Goal: Task Accomplishment & Management: Use online tool/utility

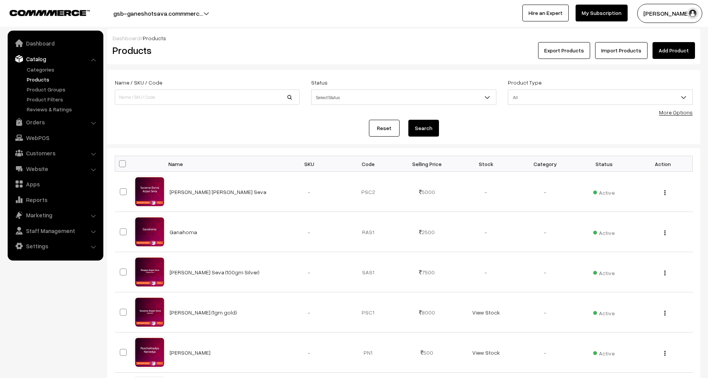
click at [41, 81] on link "Products" at bounding box center [63, 79] width 76 height 8
click at [665, 191] on img "button" at bounding box center [664, 192] width 1 height 5
click at [635, 220] on link "Edit" at bounding box center [630, 220] width 65 height 17
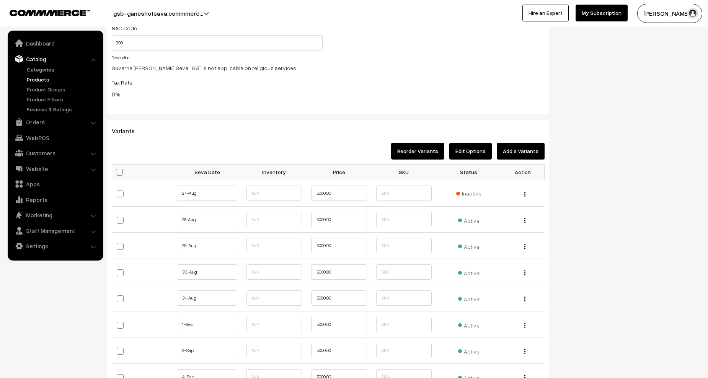
scroll to position [727, 0]
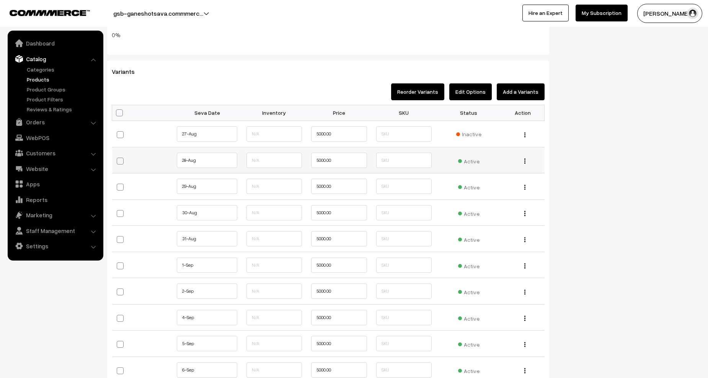
click at [459, 160] on span "Active" at bounding box center [468, 160] width 21 height 10
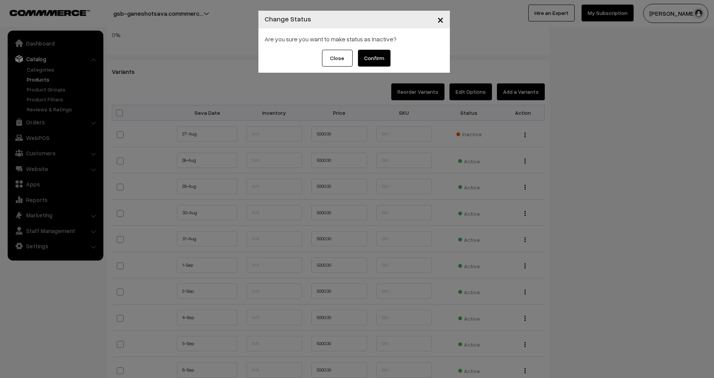
click at [440, 19] on span "×" at bounding box center [440, 19] width 7 height 14
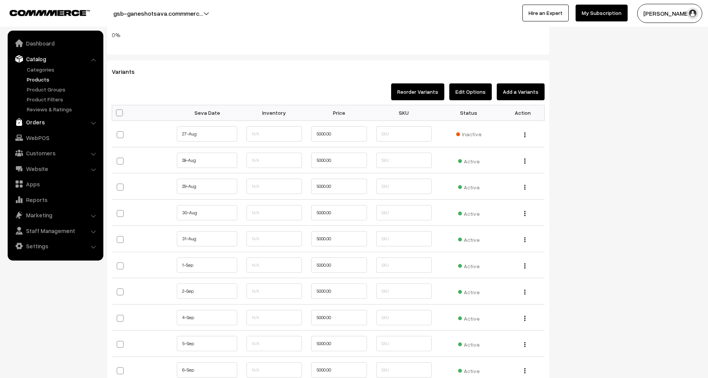
click at [35, 120] on link "Orders" at bounding box center [55, 122] width 91 height 14
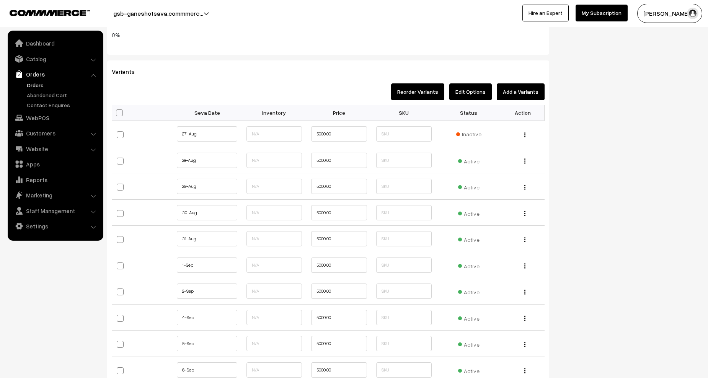
click at [34, 87] on link "Orders" at bounding box center [63, 85] width 76 height 8
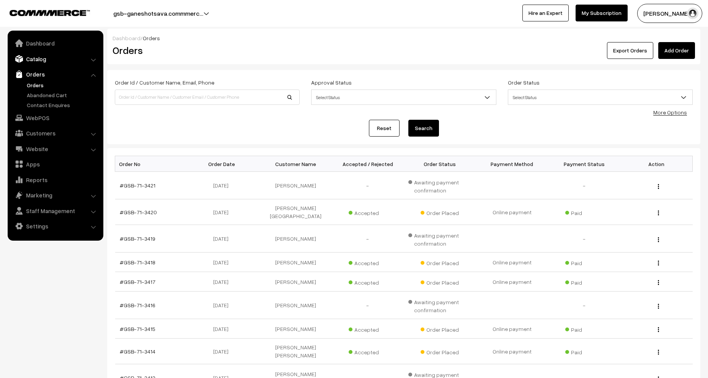
click at [34, 60] on link "Catalog" at bounding box center [55, 59] width 91 height 14
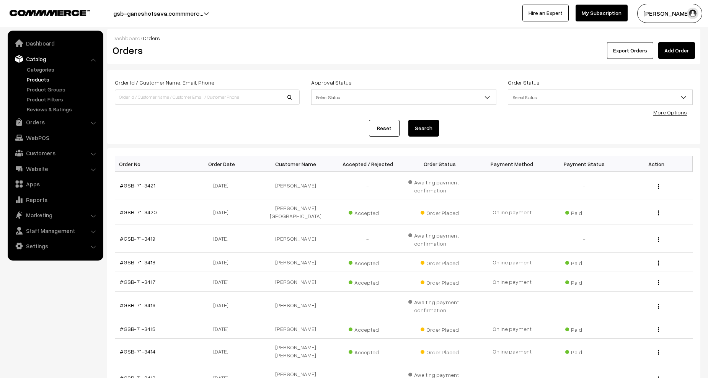
click at [36, 78] on link "Products" at bounding box center [63, 79] width 76 height 8
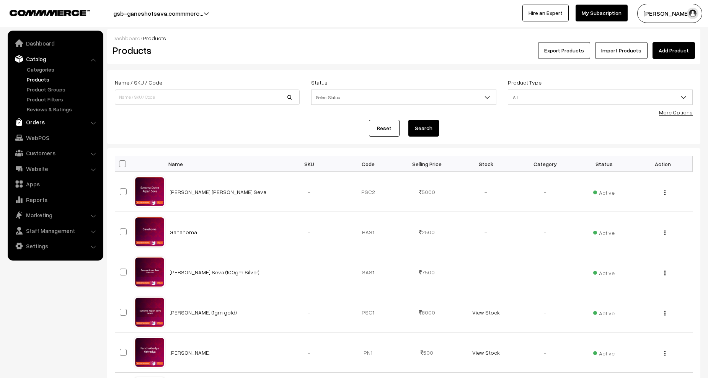
click at [40, 116] on link "Orders" at bounding box center [55, 122] width 91 height 14
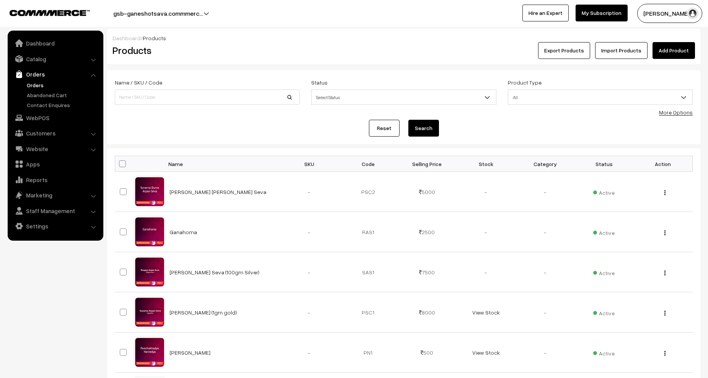
click at [34, 85] on link "Orders" at bounding box center [63, 85] width 76 height 8
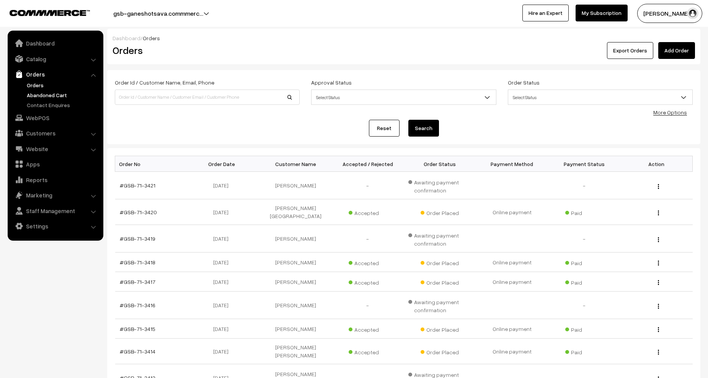
click at [42, 94] on link "Abandoned Cart" at bounding box center [63, 95] width 76 height 8
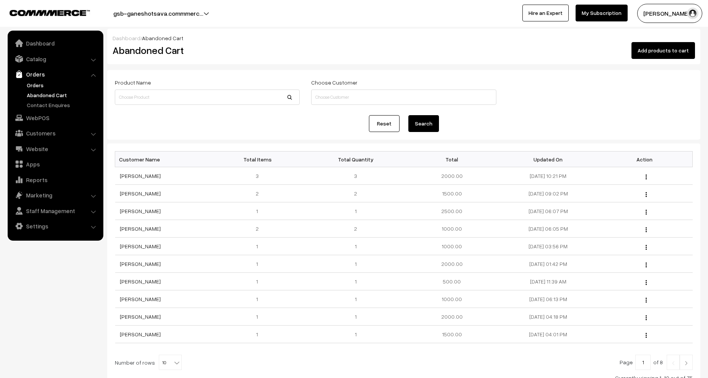
click at [30, 84] on link "Orders" at bounding box center [63, 85] width 76 height 8
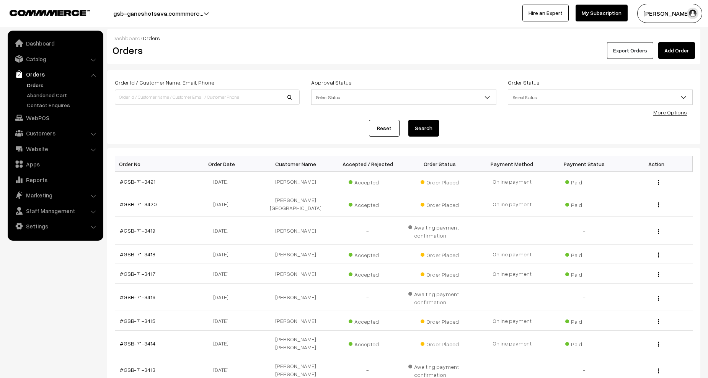
click at [621, 50] on button "Export Orders" at bounding box center [630, 50] width 46 height 17
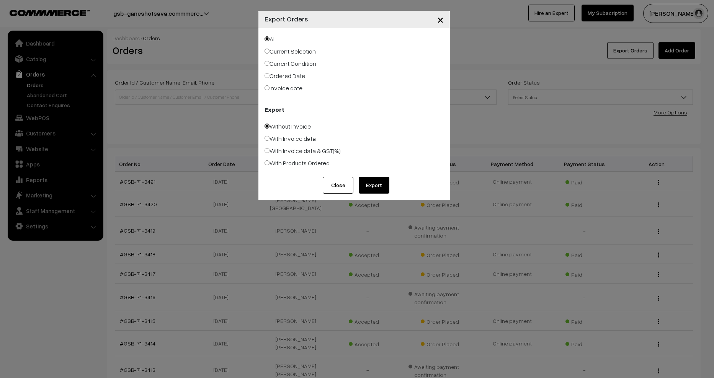
click at [287, 163] on label "With Products Ordered" at bounding box center [296, 162] width 65 height 9
click at [269, 163] on input "With Products Ordered" at bounding box center [266, 162] width 5 height 5
radio input "true"
click at [378, 183] on button "Export" at bounding box center [374, 185] width 31 height 17
